Goal: Task Accomplishment & Management: Use online tool/utility

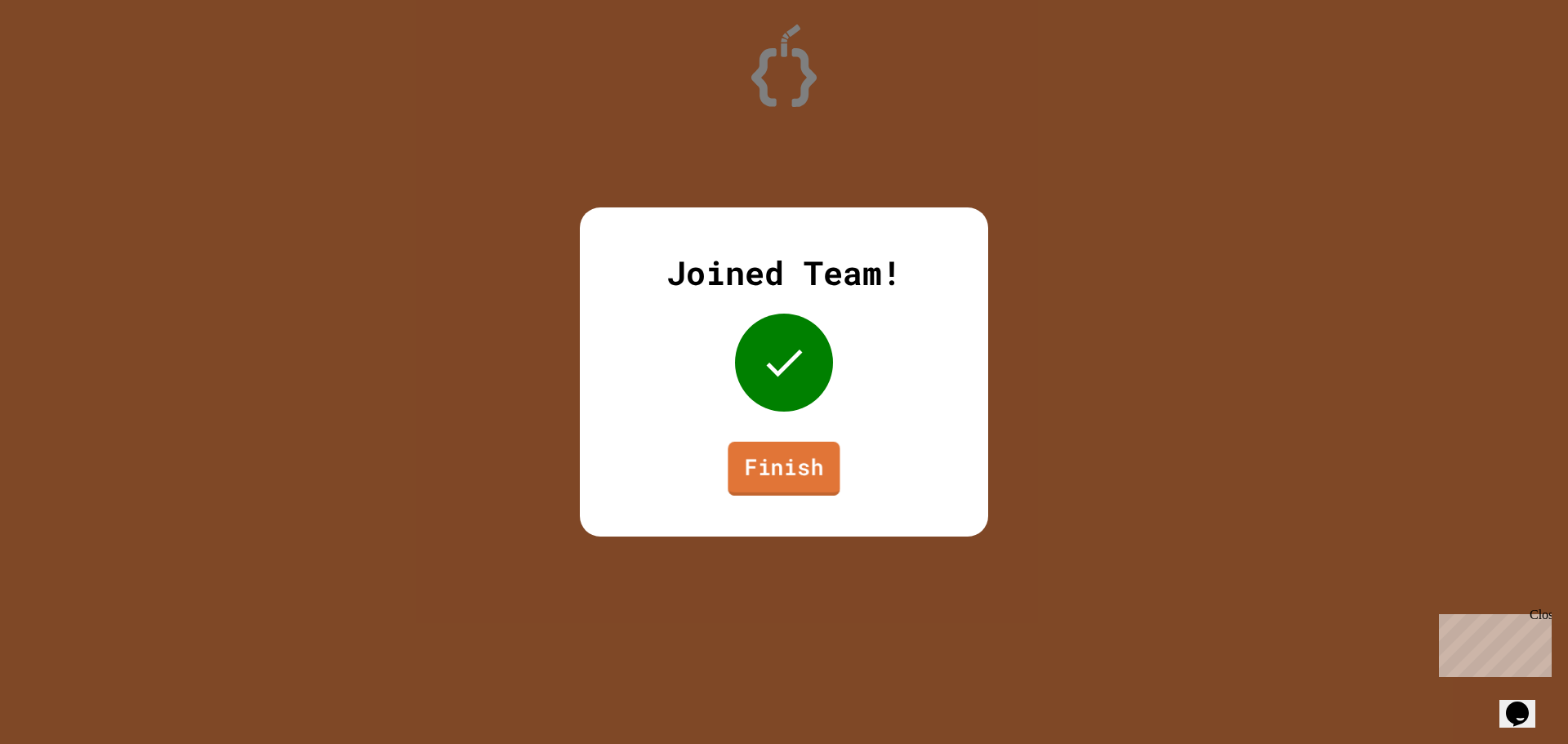
click at [766, 466] on link "Finish" at bounding box center [783, 469] width 112 height 54
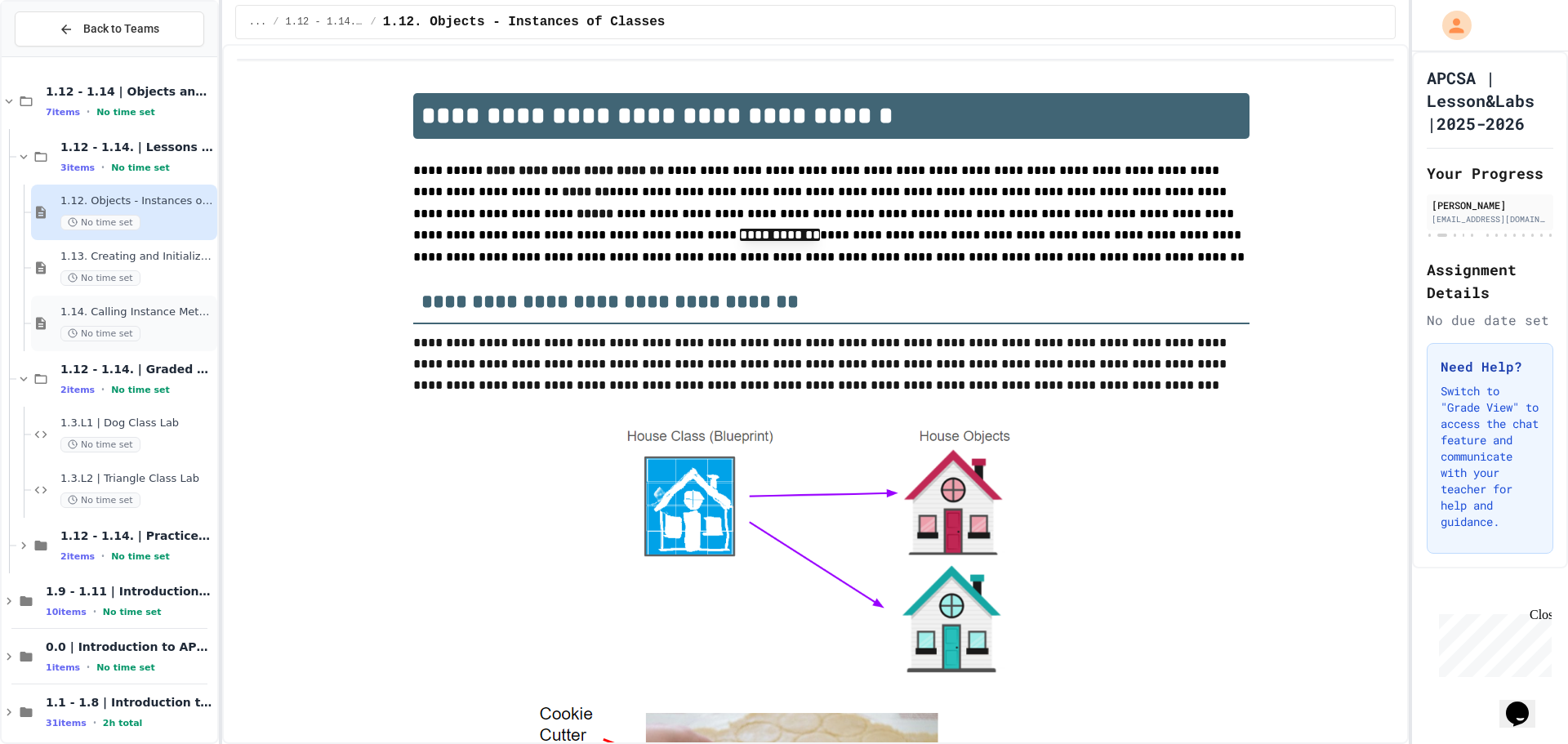
click at [172, 322] on div "1.14. Calling Instance Methods No time set" at bounding box center [137, 323] width 153 height 36
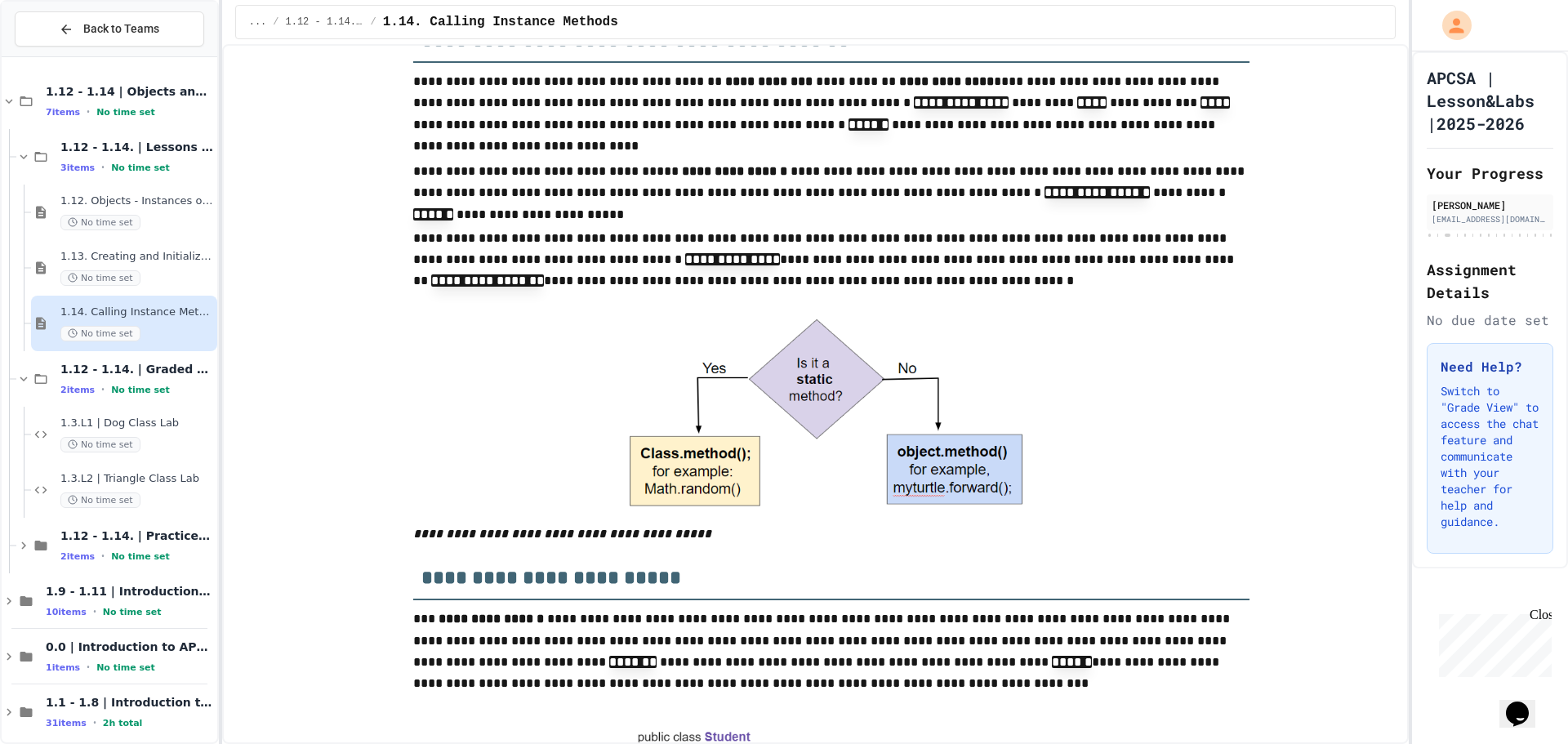
scroll to position [490, 0]
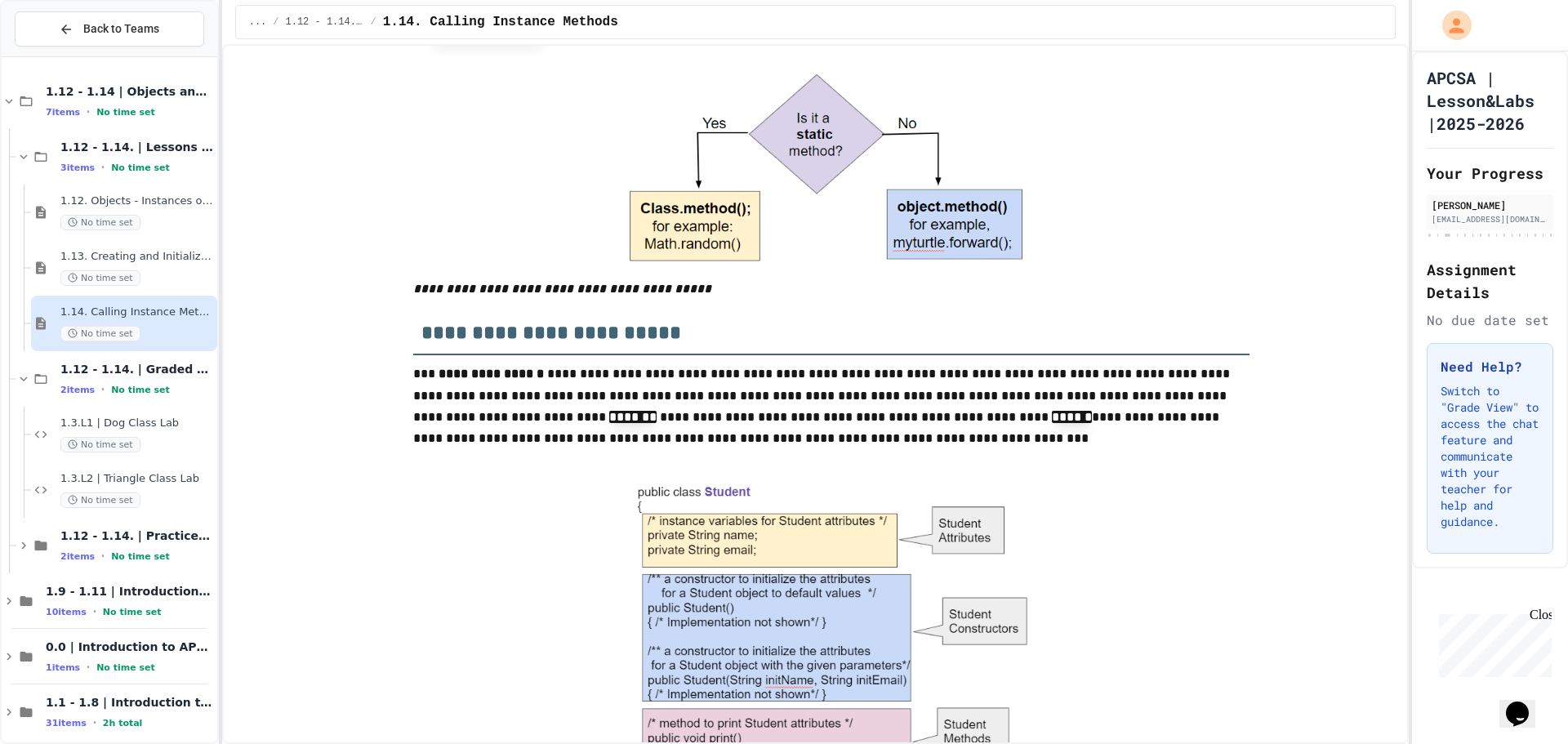
drag, startPoint x: 791, startPoint y: 112, endPoint x: 851, endPoint y: 148, distance: 70.0
click at [851, 148] on img at bounding box center [831, 174] width 418 height 209
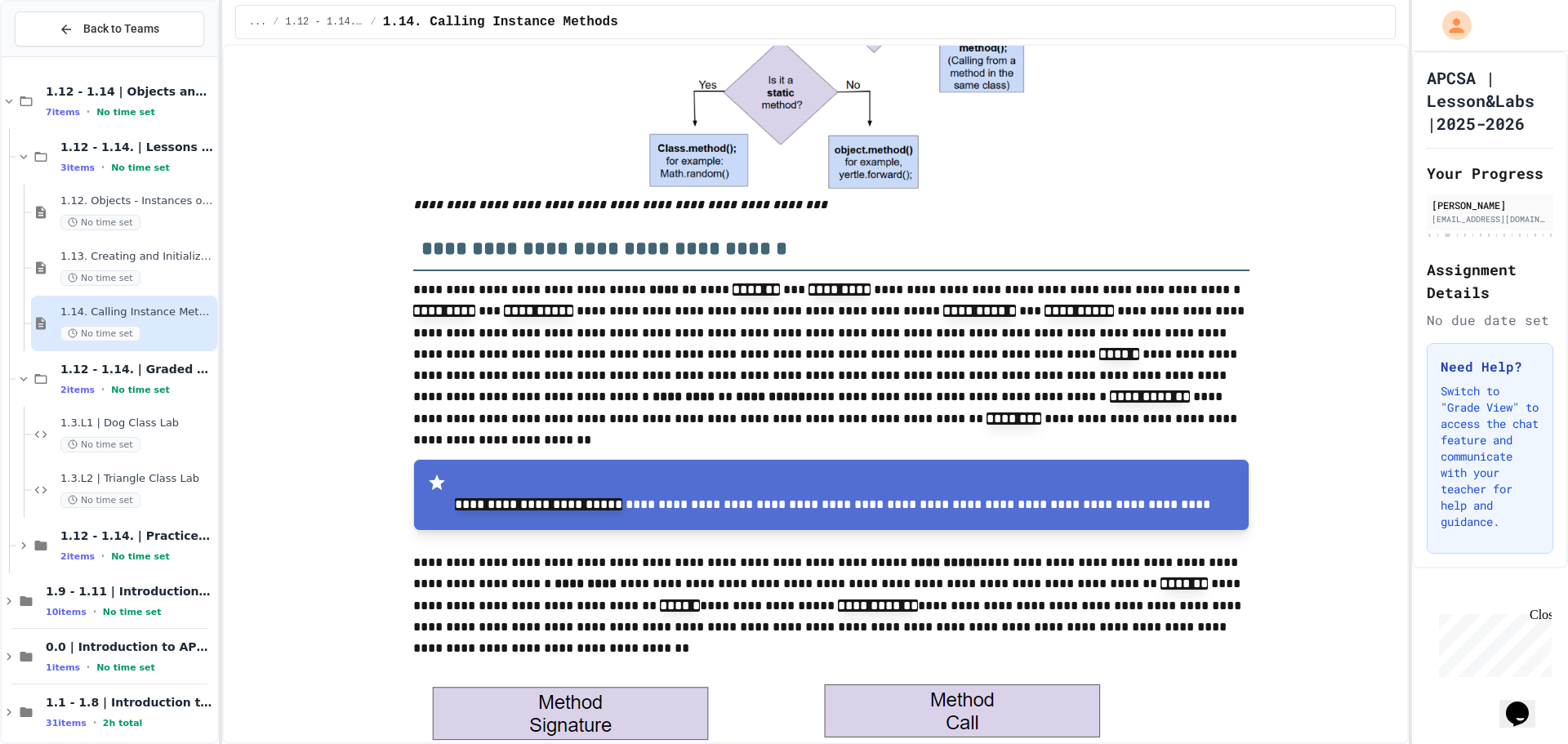
scroll to position [3349, 0]
